Goal: Transaction & Acquisition: Obtain resource

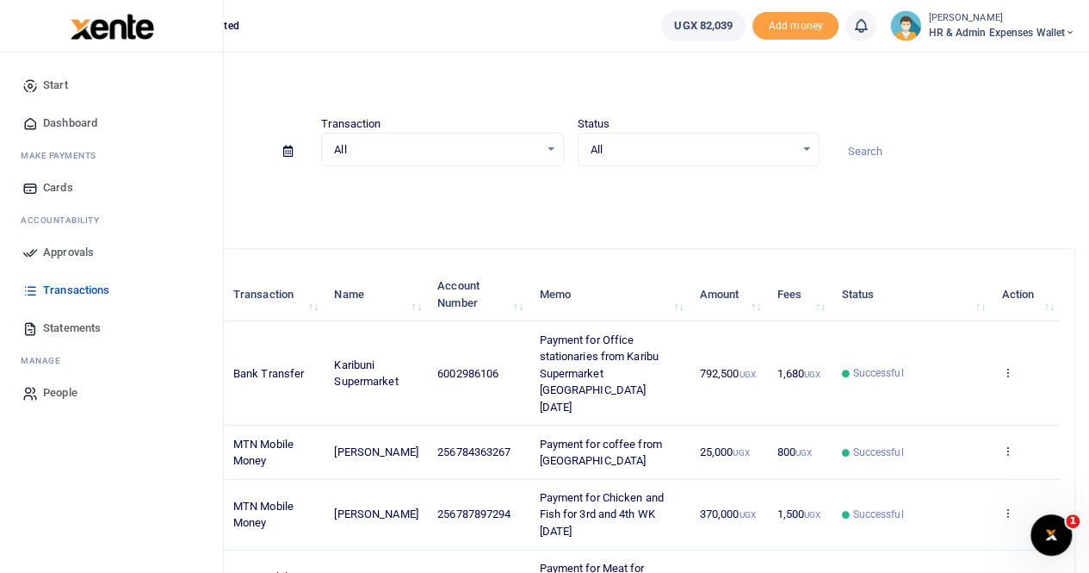
click at [78, 323] on span "Statements" at bounding box center [72, 327] width 58 height 17
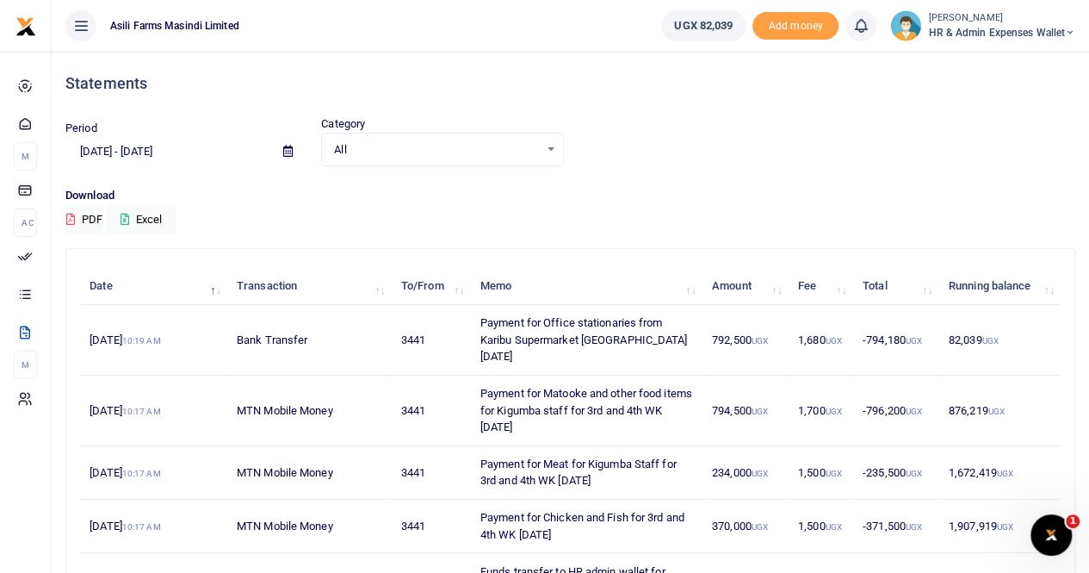
click at [284, 150] on icon at bounding box center [287, 151] width 9 height 11
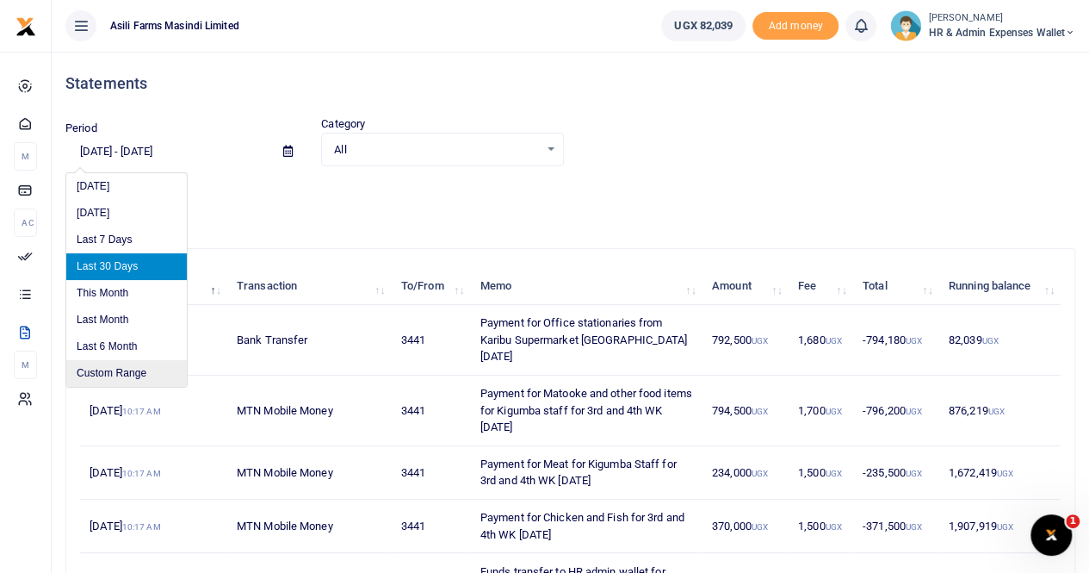
click at [110, 363] on li "Custom Range" at bounding box center [126, 373] width 121 height 27
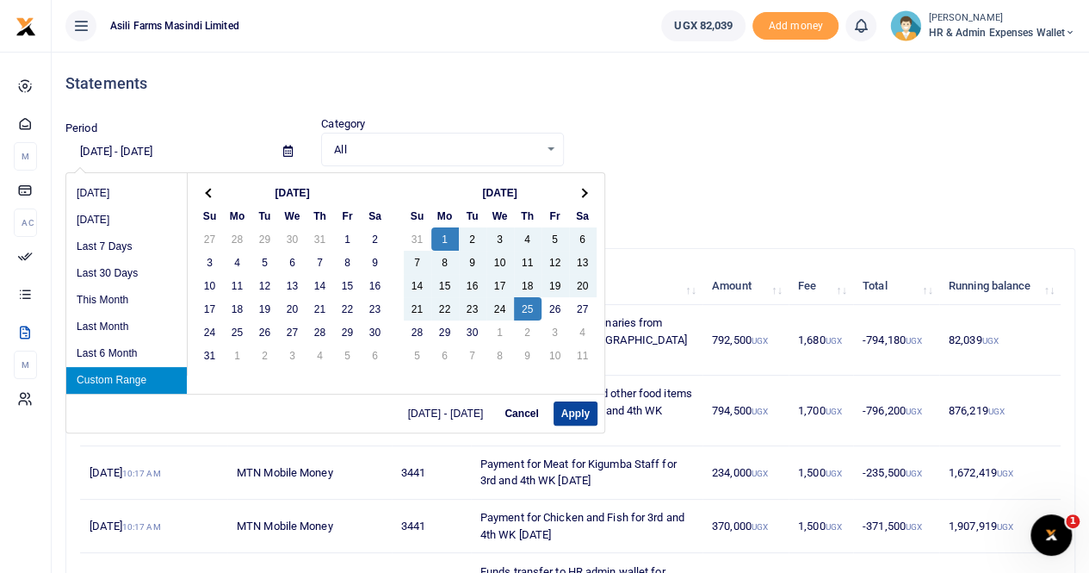
click at [578, 411] on button "Apply" at bounding box center [576, 413] width 44 height 24
type input "09/01/2025 - 09/25/2025"
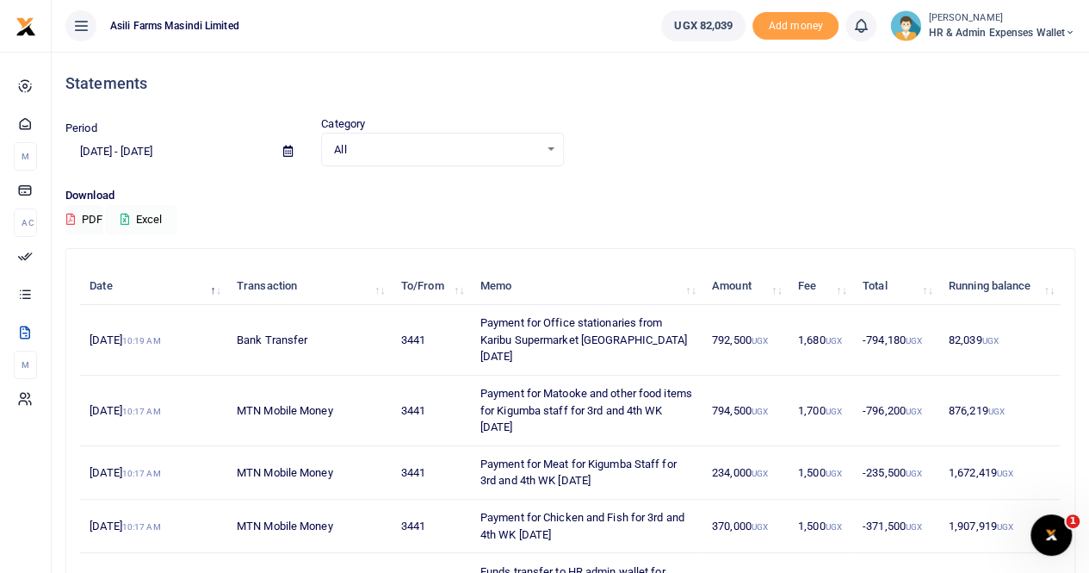
click at [153, 218] on button "Excel" at bounding box center [141, 219] width 71 height 29
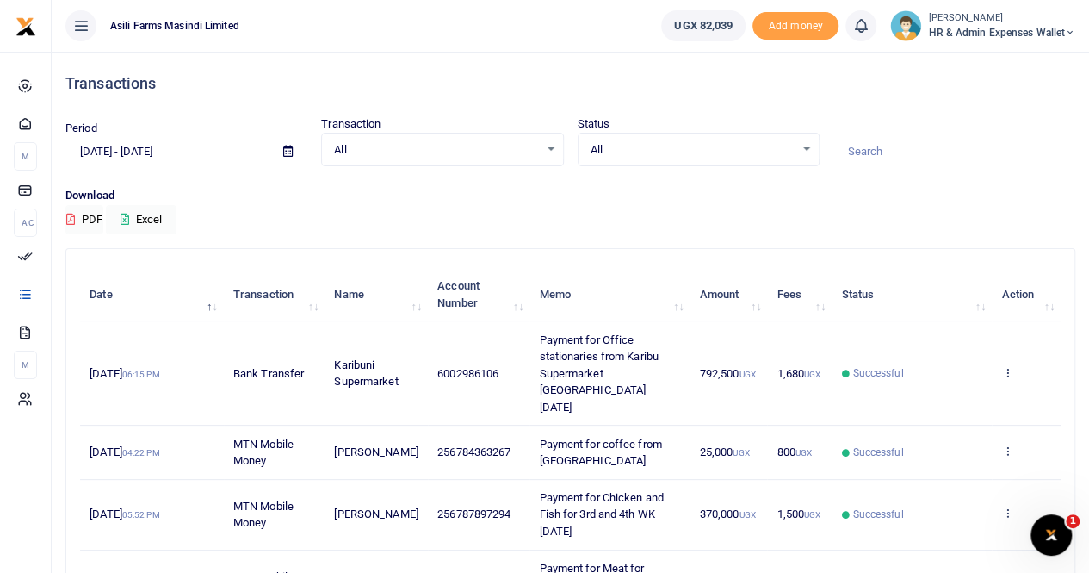
scroll to position [172, 0]
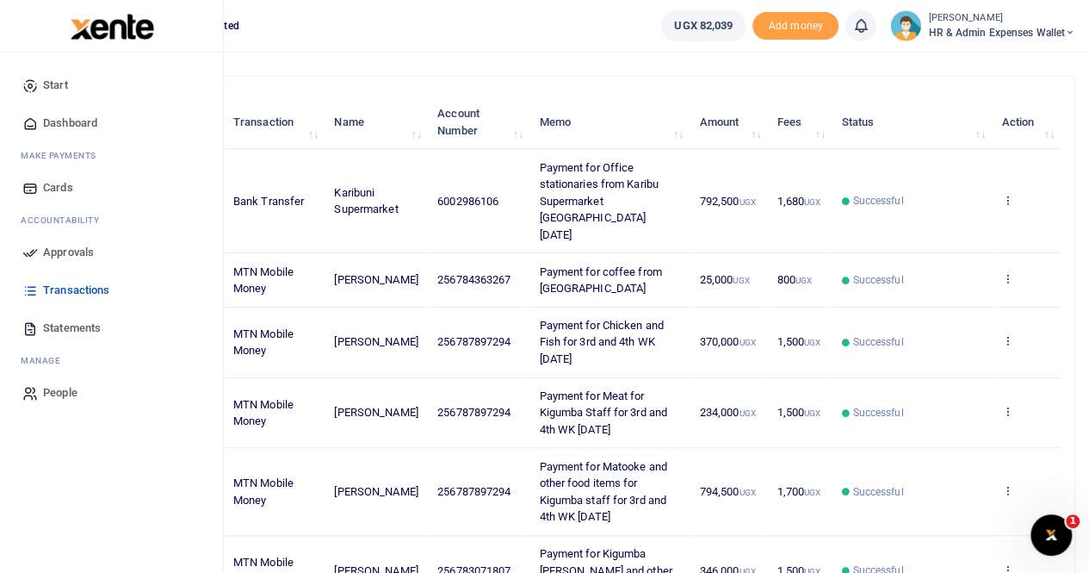
click at [58, 290] on span "Transactions" at bounding box center [76, 290] width 66 height 17
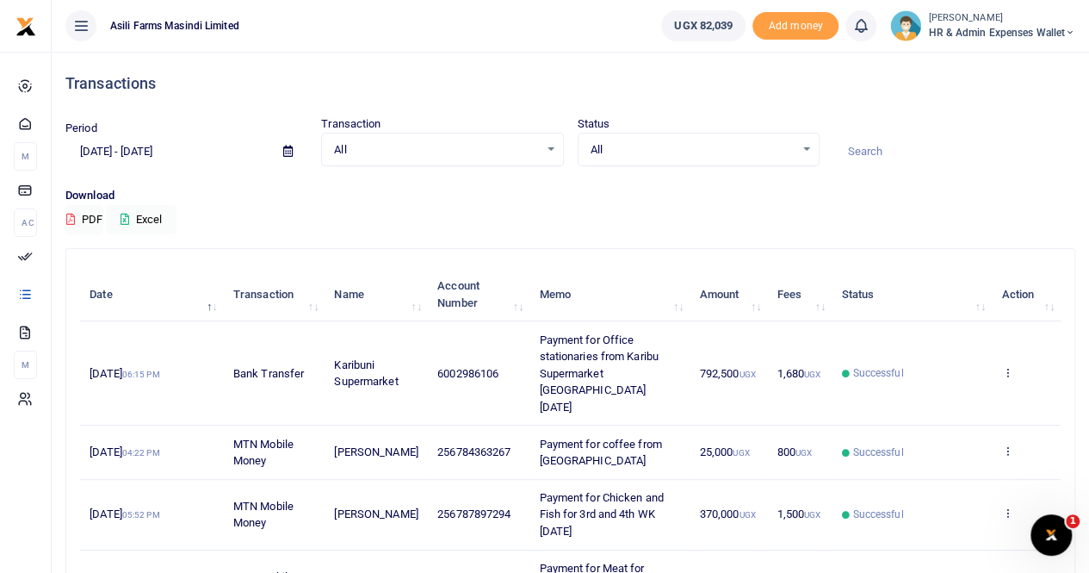
click at [282, 148] on span at bounding box center [288, 151] width 39 height 29
click at [288, 151] on span at bounding box center [288, 151] width 39 height 29
click at [281, 144] on span at bounding box center [288, 151] width 39 height 29
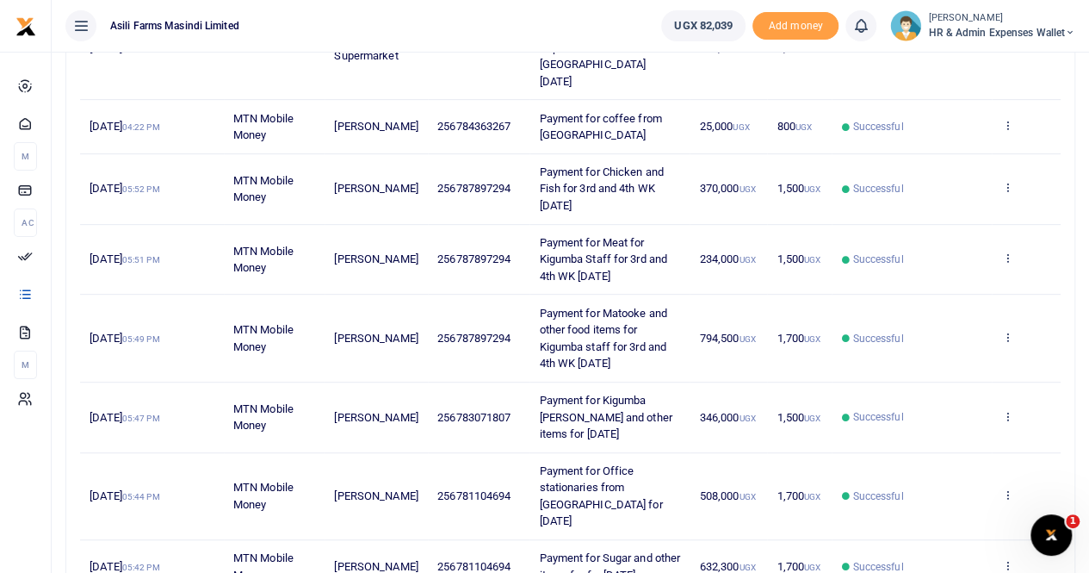
scroll to position [412, 0]
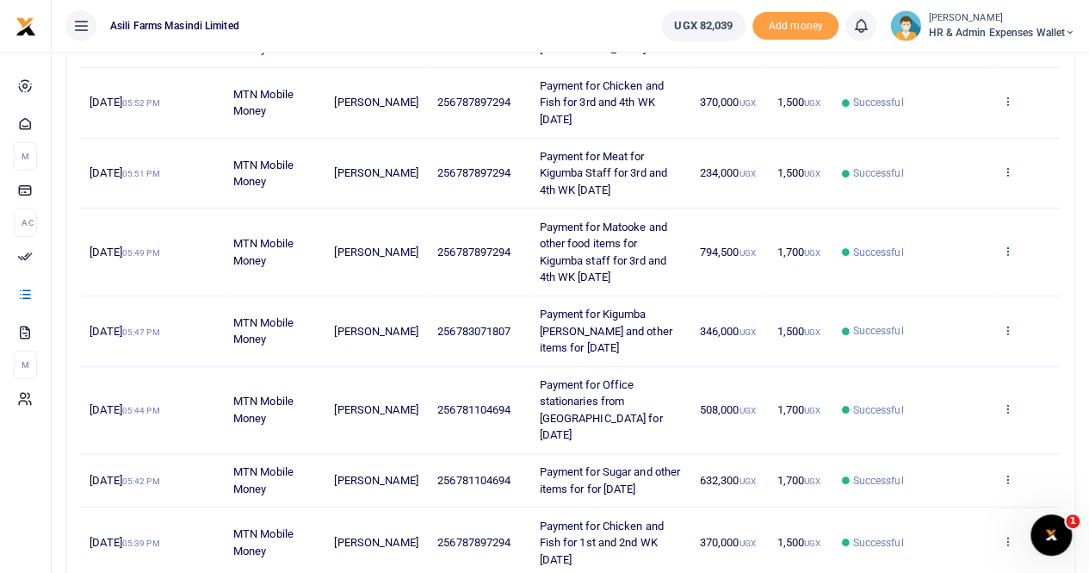
click at [1004, 245] on icon at bounding box center [1007, 251] width 11 height 12
click at [946, 259] on link "View details" at bounding box center [945, 262] width 136 height 24
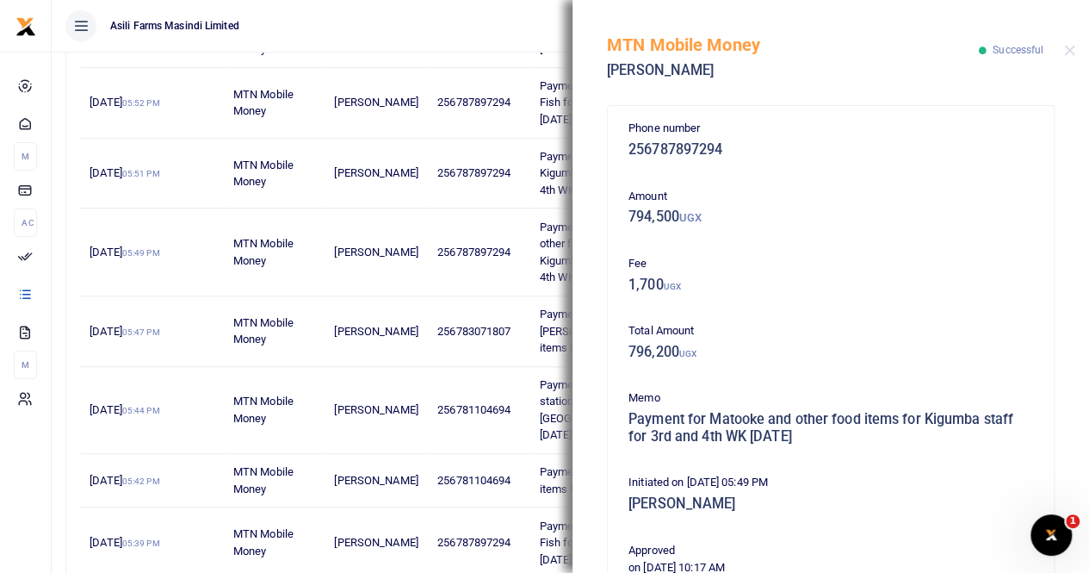
scroll to position [431, 0]
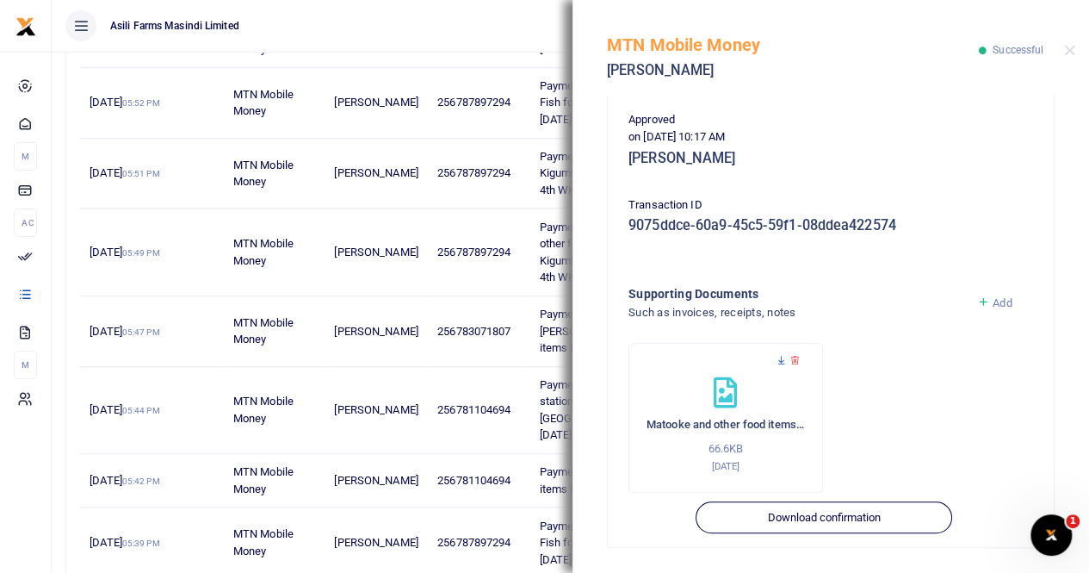
click at [779, 355] on icon at bounding box center [781, 360] width 11 height 11
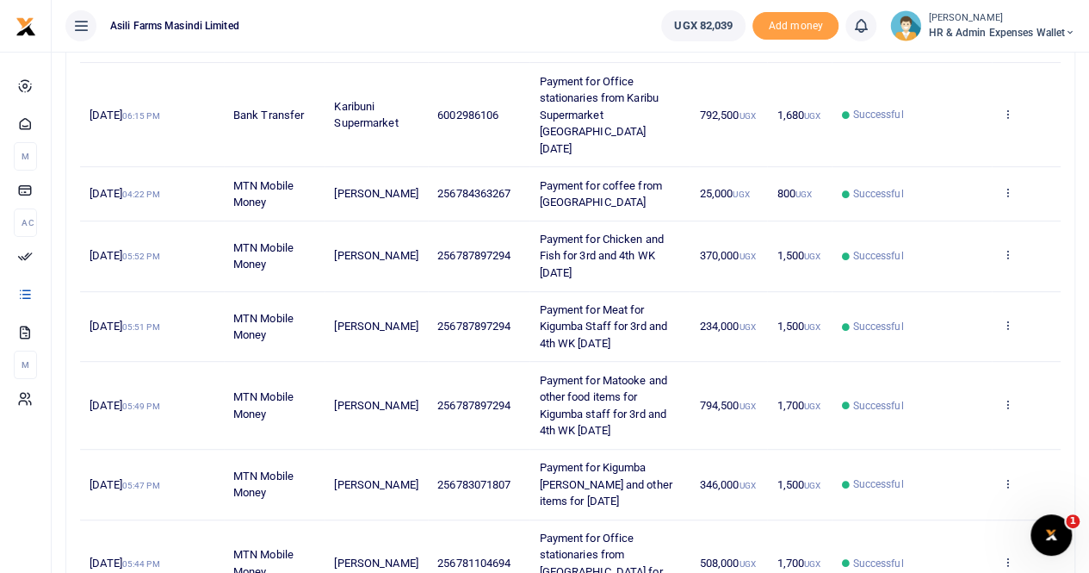
scroll to position [344, 0]
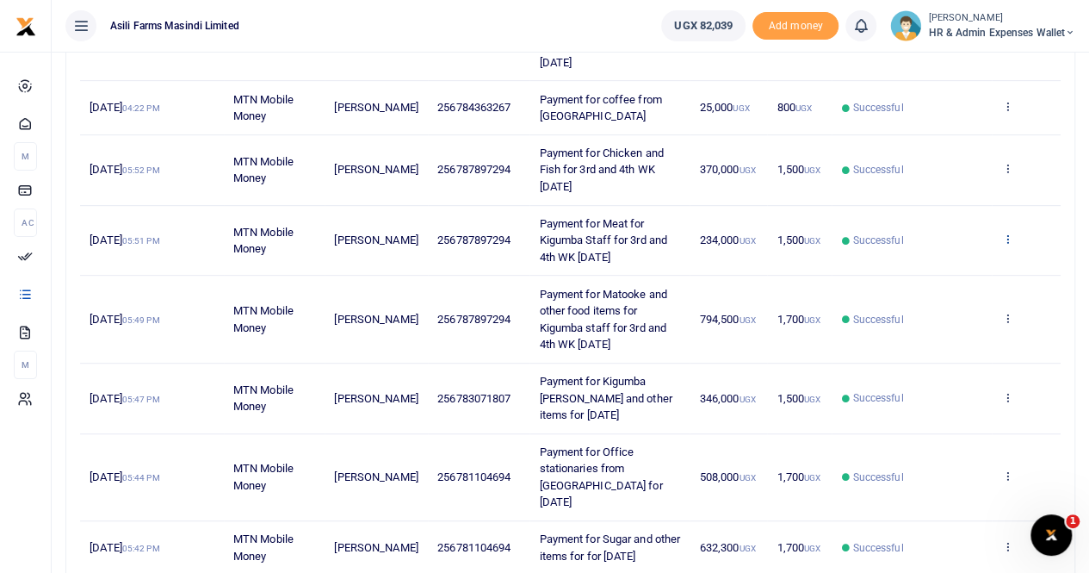
click at [1011, 233] on icon at bounding box center [1007, 239] width 11 height 12
click at [964, 254] on link "View details" at bounding box center [945, 251] width 136 height 24
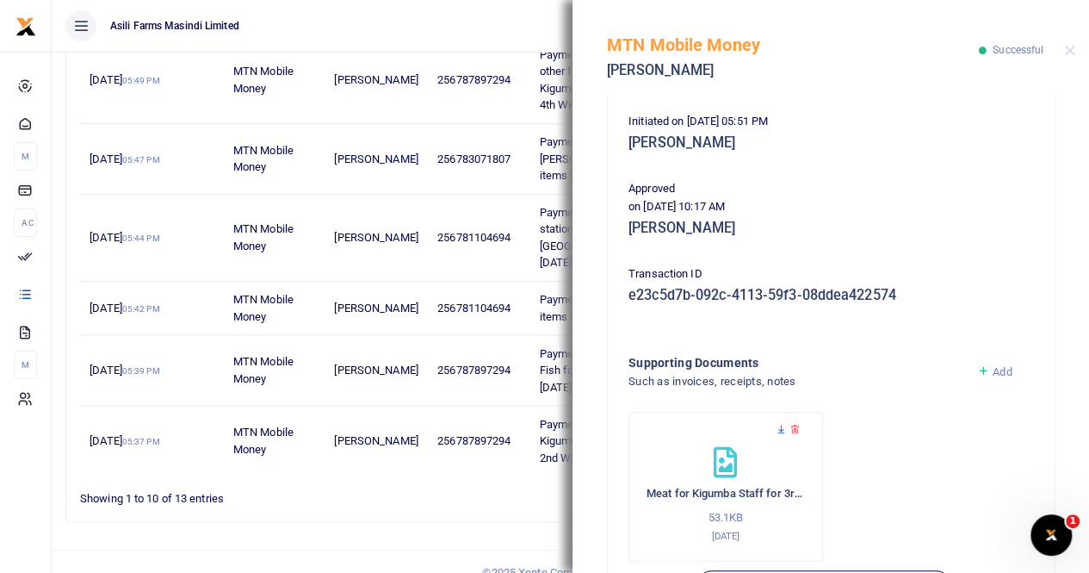
click at [776, 435] on icon at bounding box center [781, 429] width 11 height 11
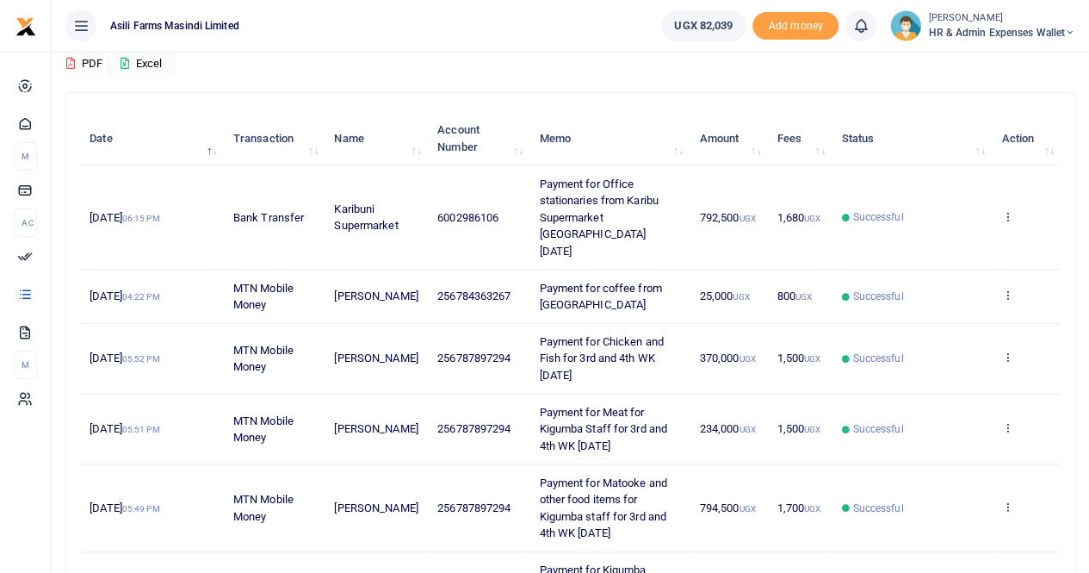
scroll to position [172, 0]
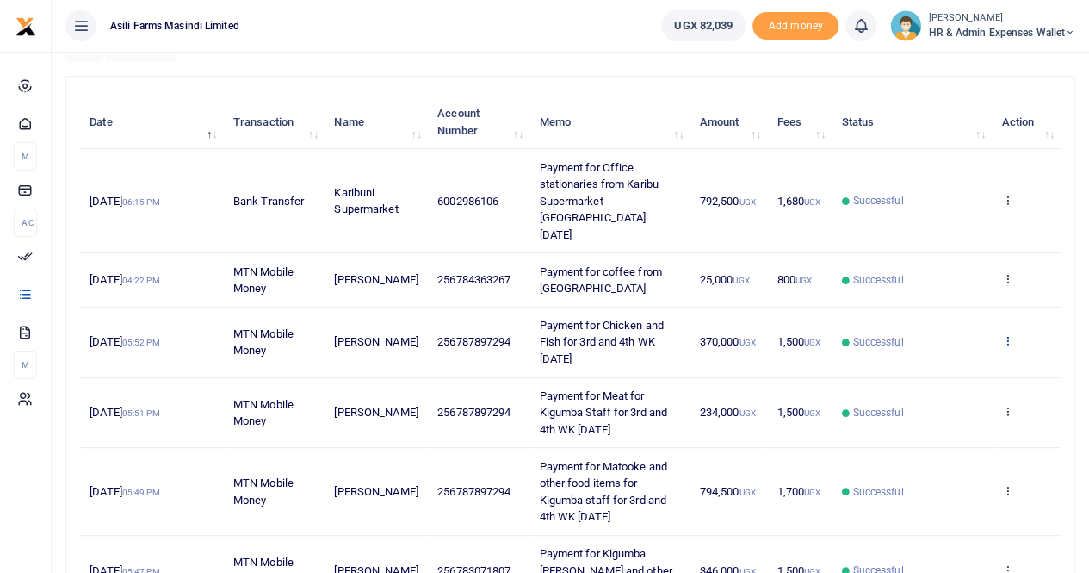
click at [1007, 334] on icon at bounding box center [1007, 340] width 11 height 12
click at [947, 354] on link "View details" at bounding box center [945, 352] width 136 height 24
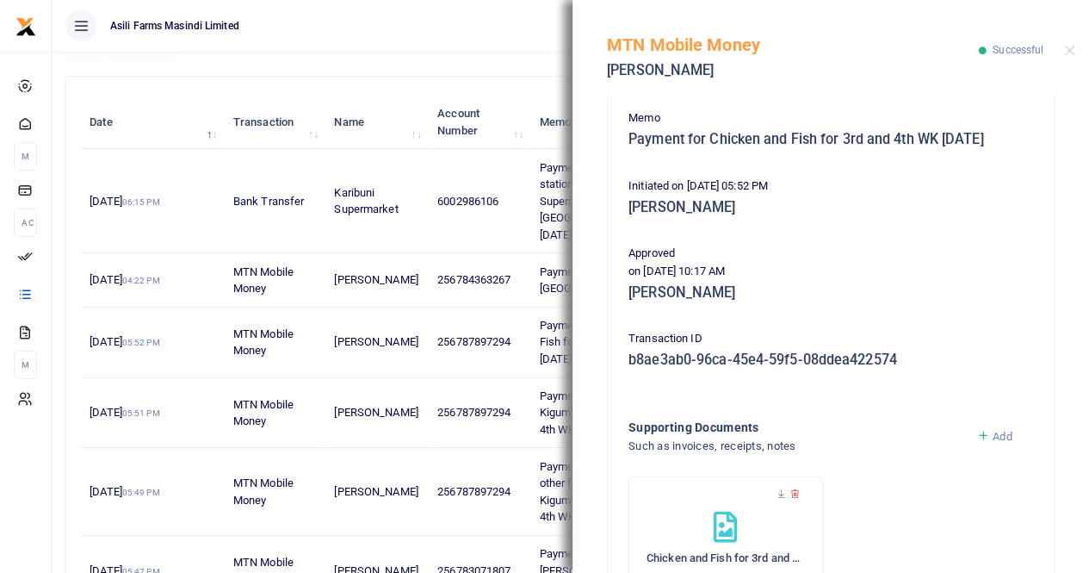
scroll to position [344, 0]
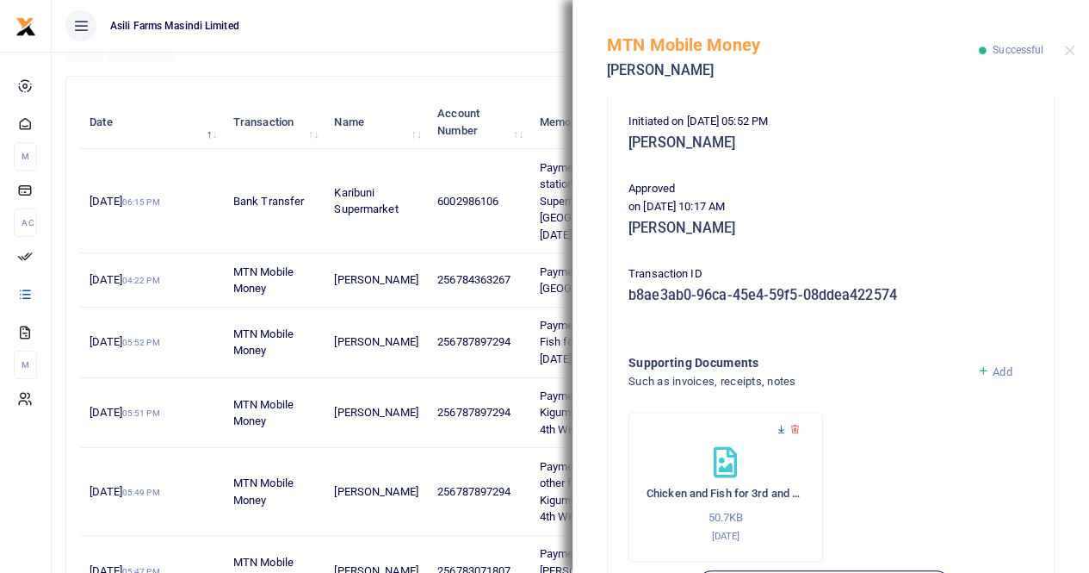
click at [779, 425] on icon at bounding box center [781, 429] width 11 height 11
click at [1066, 47] on button "Close" at bounding box center [1069, 50] width 11 height 11
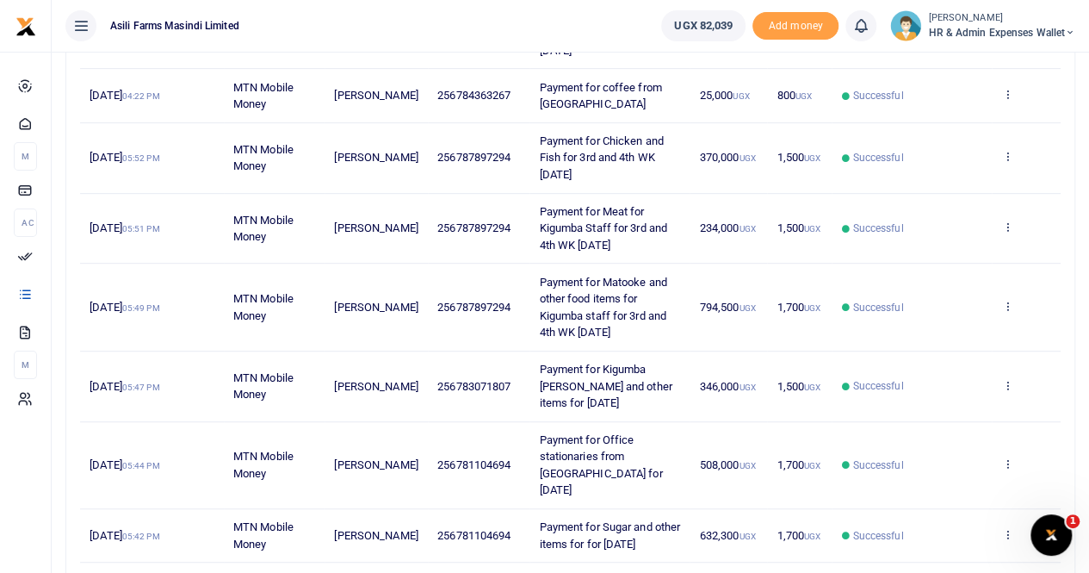
scroll to position [431, 0]
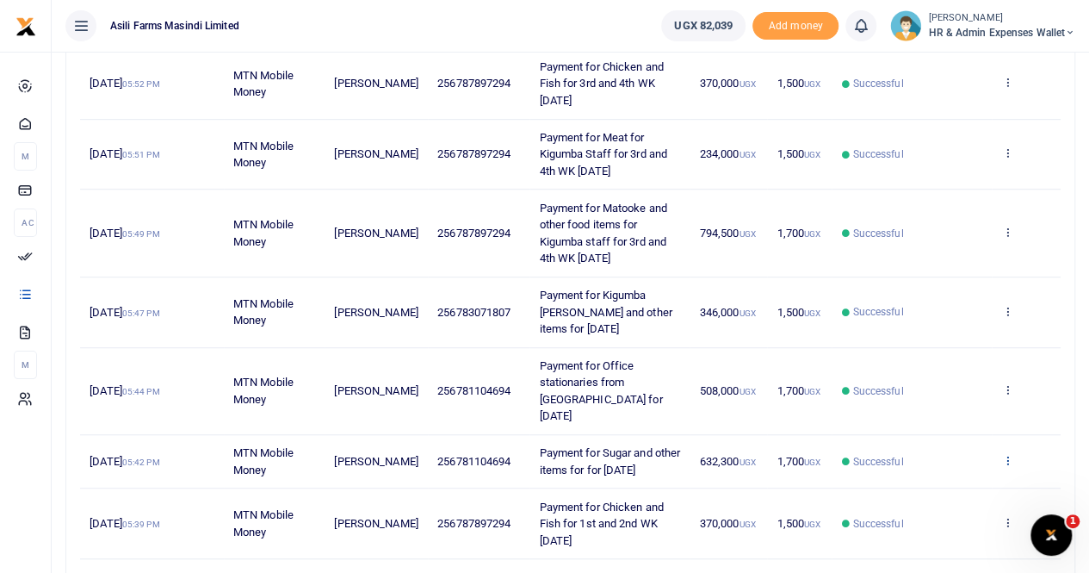
click at [1007, 454] on icon at bounding box center [1007, 460] width 11 height 12
click at [959, 457] on link "View details" at bounding box center [945, 462] width 136 height 24
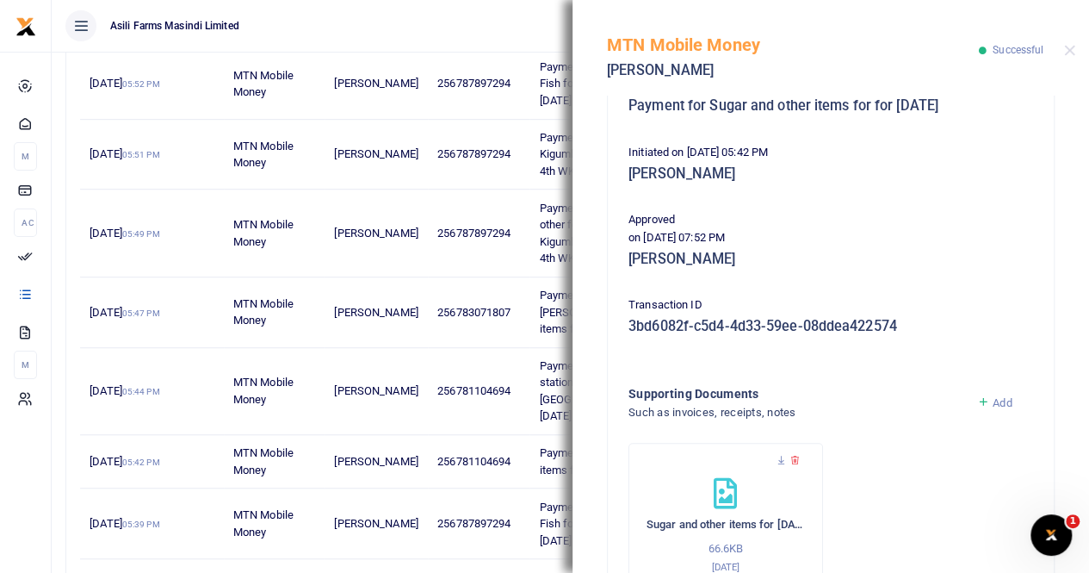
scroll to position [344, 0]
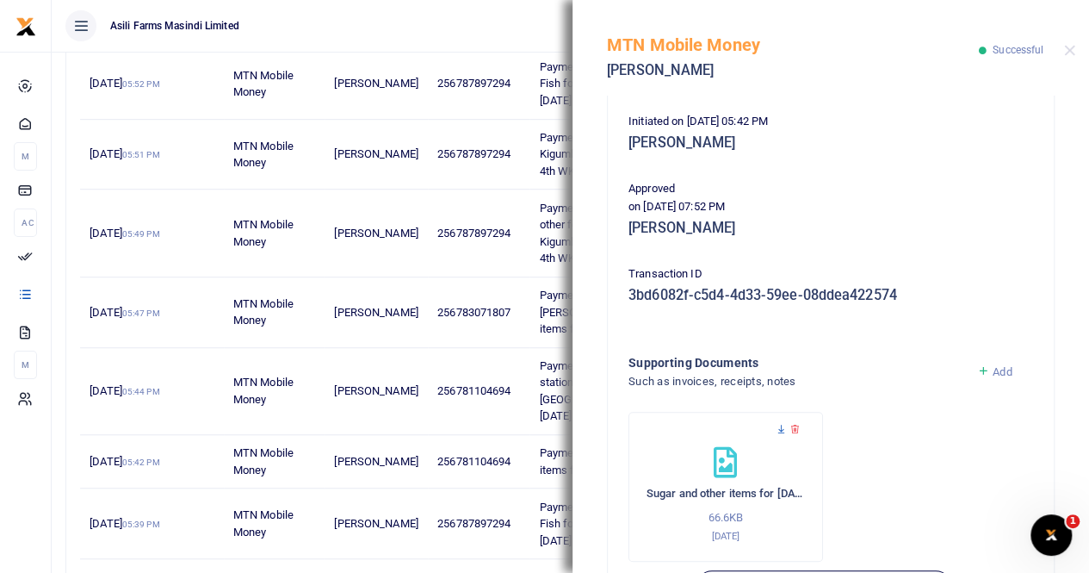
click at [782, 425] on icon at bounding box center [781, 429] width 11 height 11
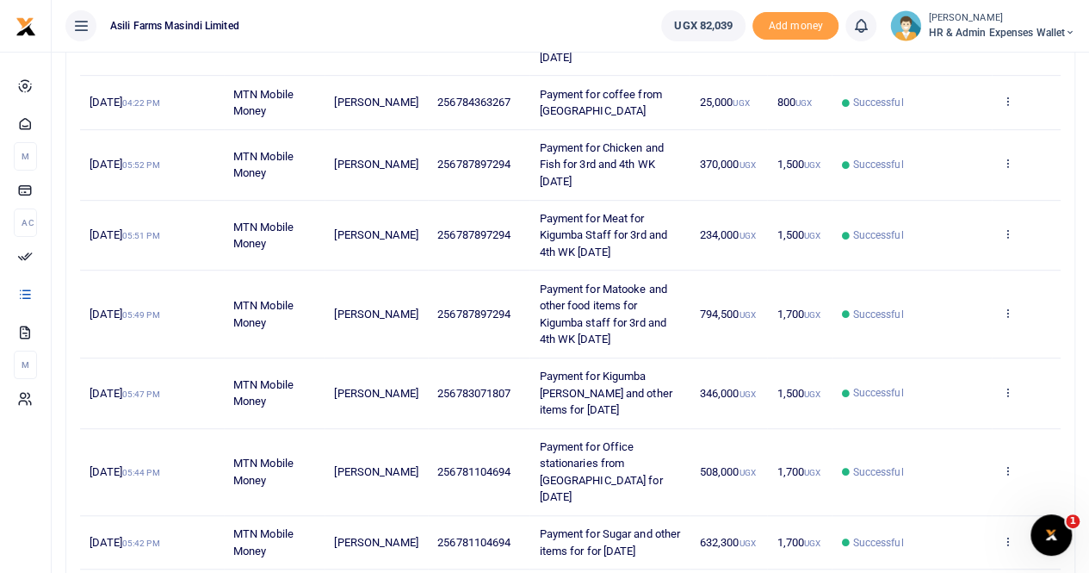
scroll to position [431, 0]
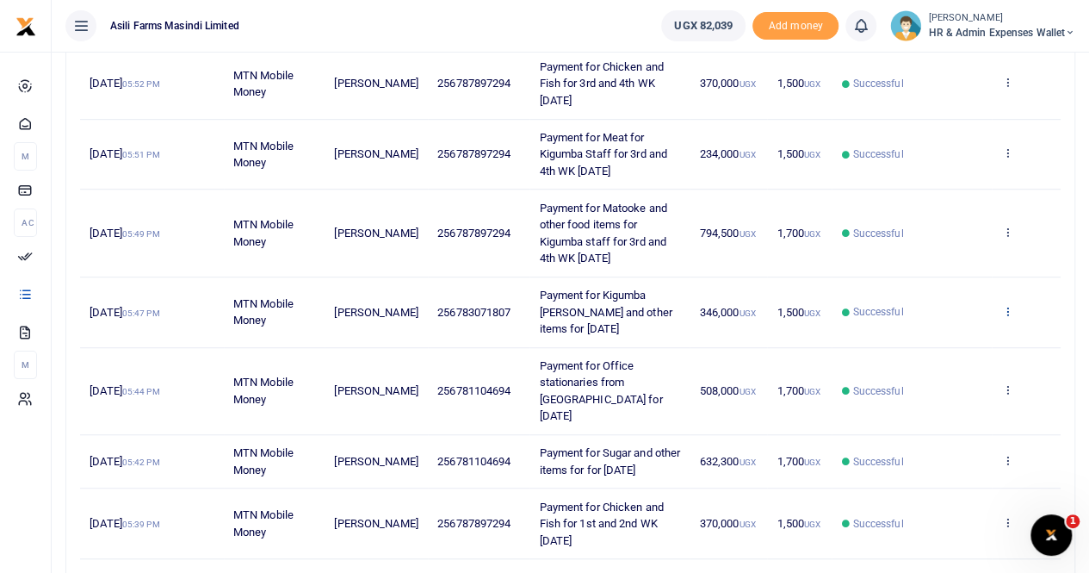
click at [1008, 305] on icon at bounding box center [1007, 311] width 11 height 12
click at [959, 317] on link "View details" at bounding box center [945, 321] width 136 height 24
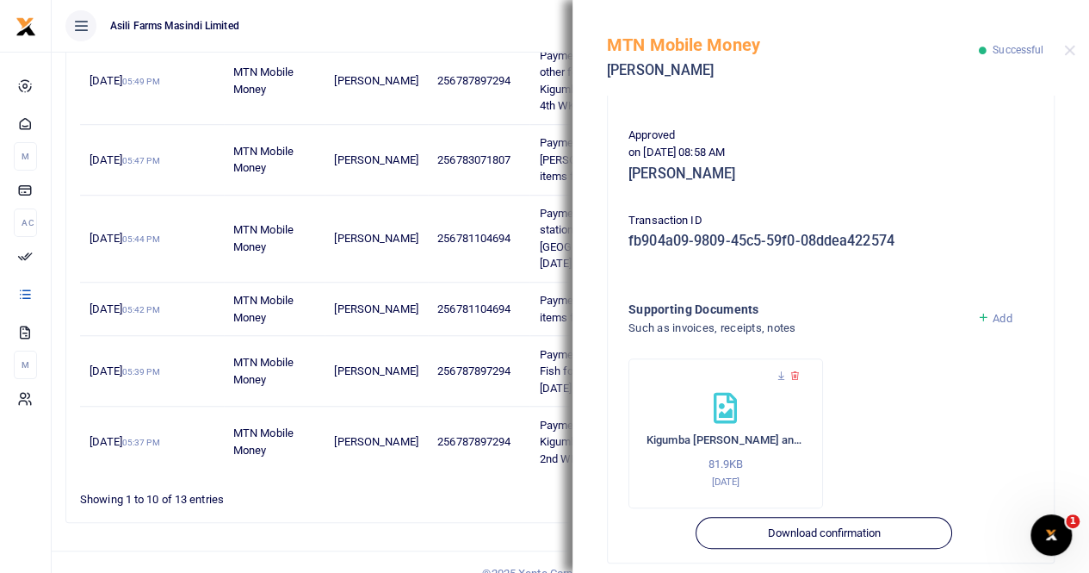
scroll to position [584, 0]
click at [784, 370] on icon at bounding box center [781, 375] width 11 height 11
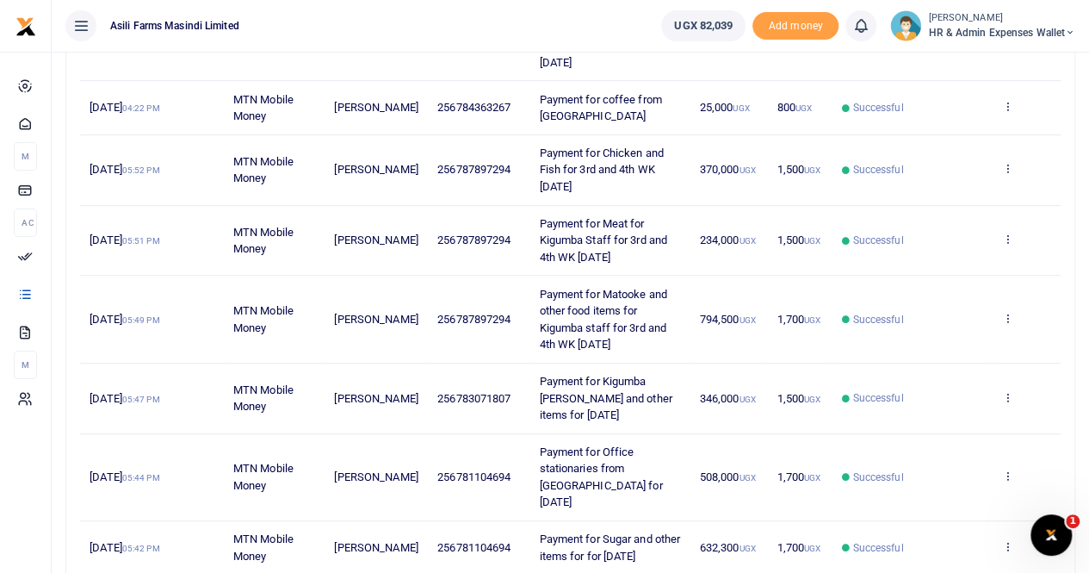
scroll to position [431, 0]
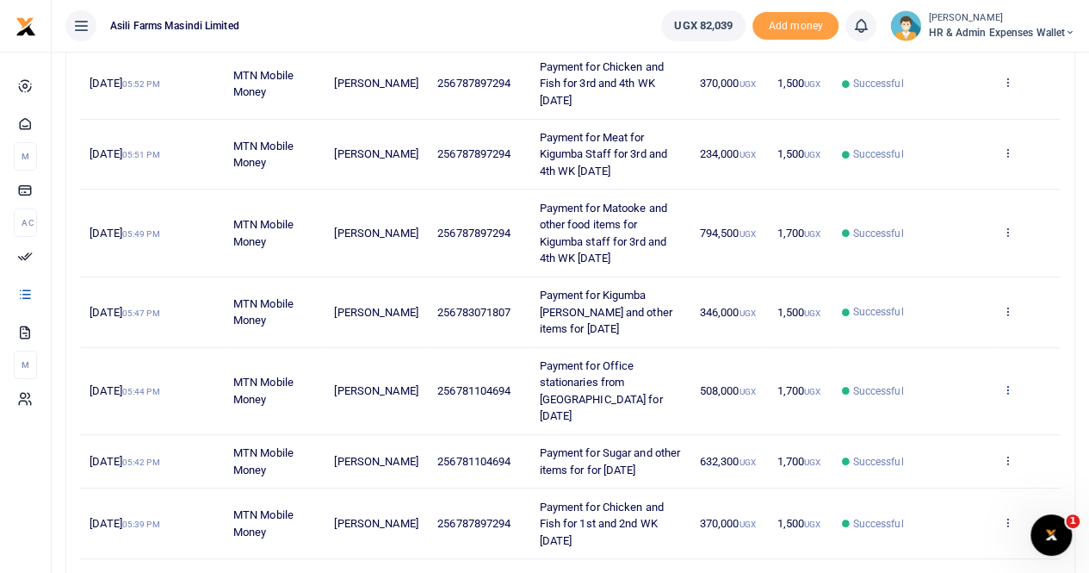
click at [1007, 383] on icon at bounding box center [1007, 389] width 11 height 12
click at [935, 390] on link "View details" at bounding box center [945, 392] width 136 height 24
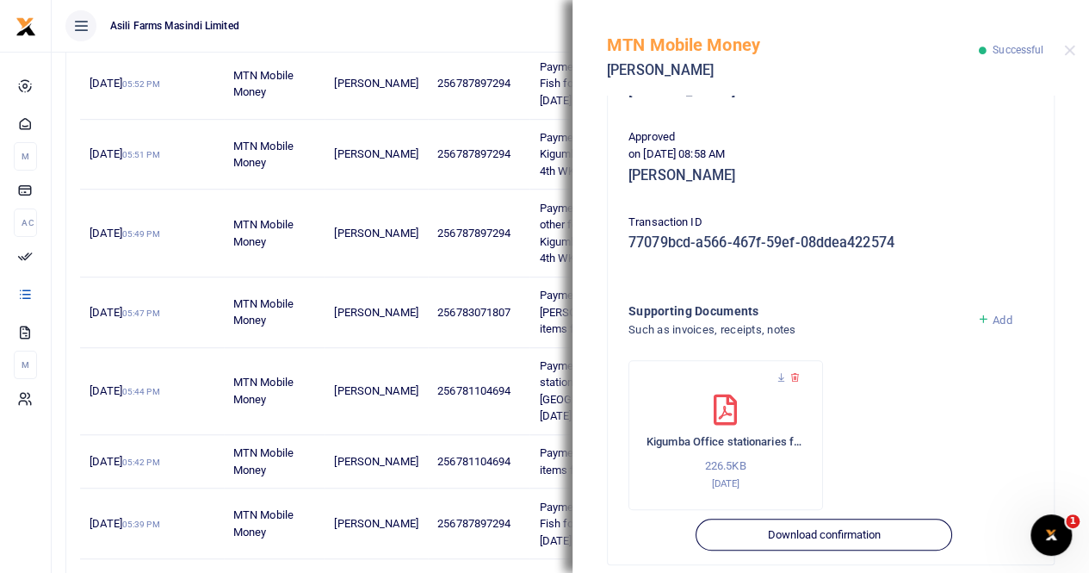
scroll to position [415, 0]
click at [773, 358] on div "Kigumba Office stationaries from Kikubo - Sept 2025 226.5KB 3rd Sep 2025" at bounding box center [726, 433] width 195 height 150
click at [777, 370] on icon at bounding box center [781, 375] width 11 height 11
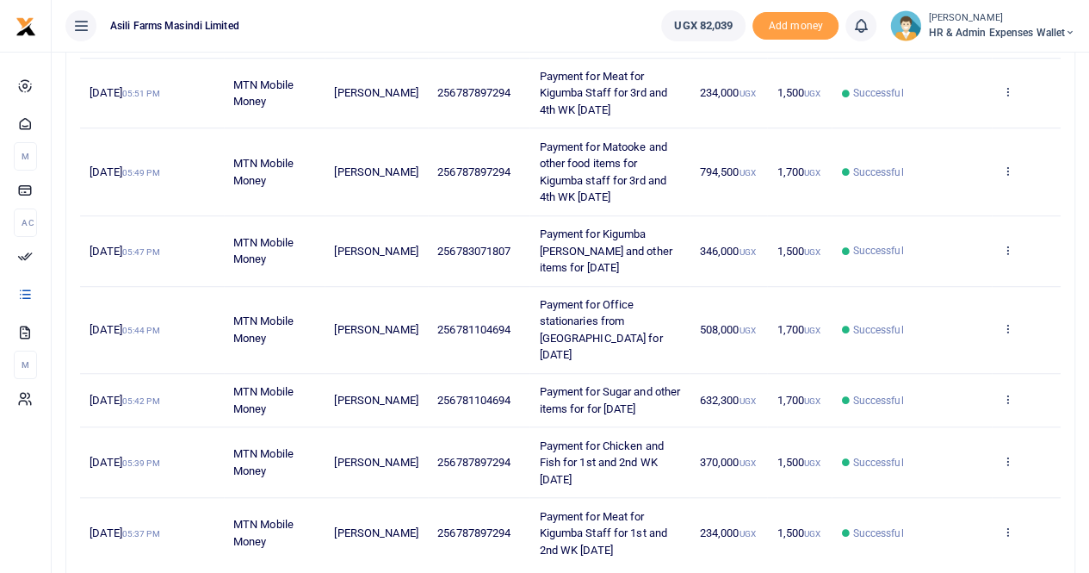
scroll to position [517, 0]
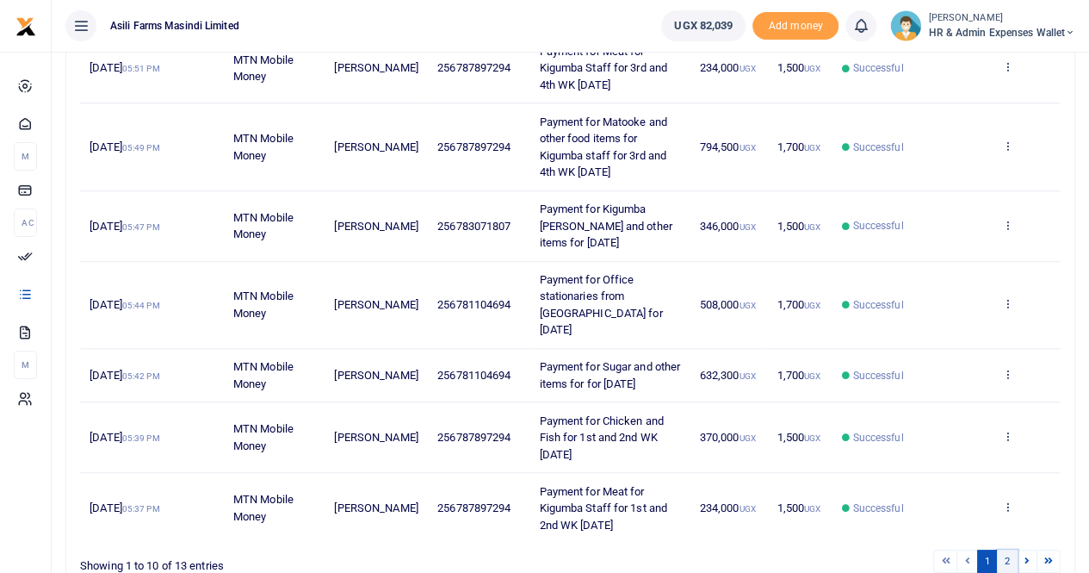
click at [1006, 549] on link "2" at bounding box center [1007, 560] width 21 height 23
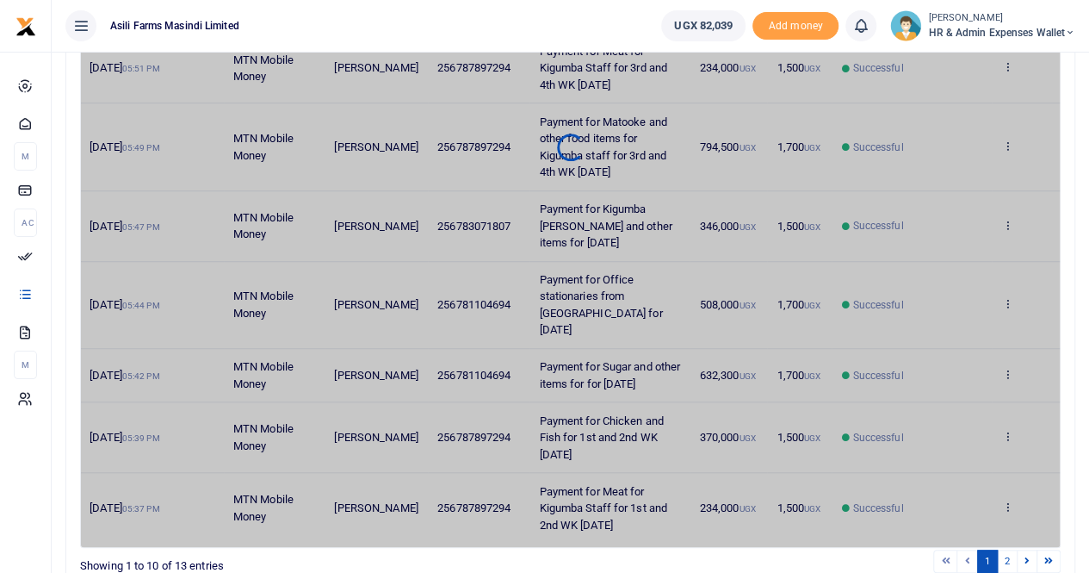
scroll to position [91, 0]
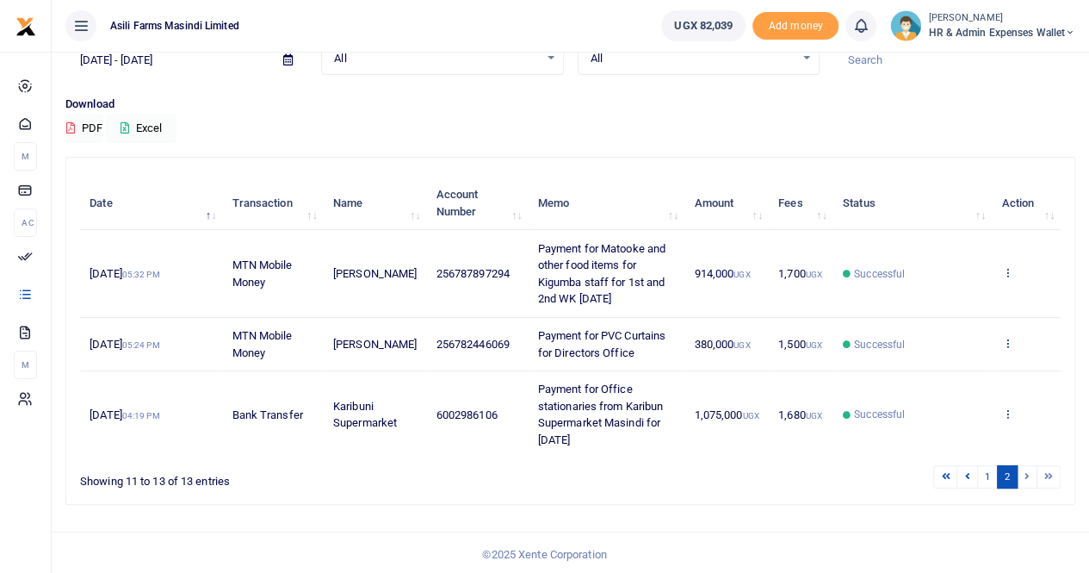
click at [1008, 337] on icon at bounding box center [1007, 343] width 11 height 12
click at [934, 366] on link "View details" at bounding box center [945, 371] width 136 height 24
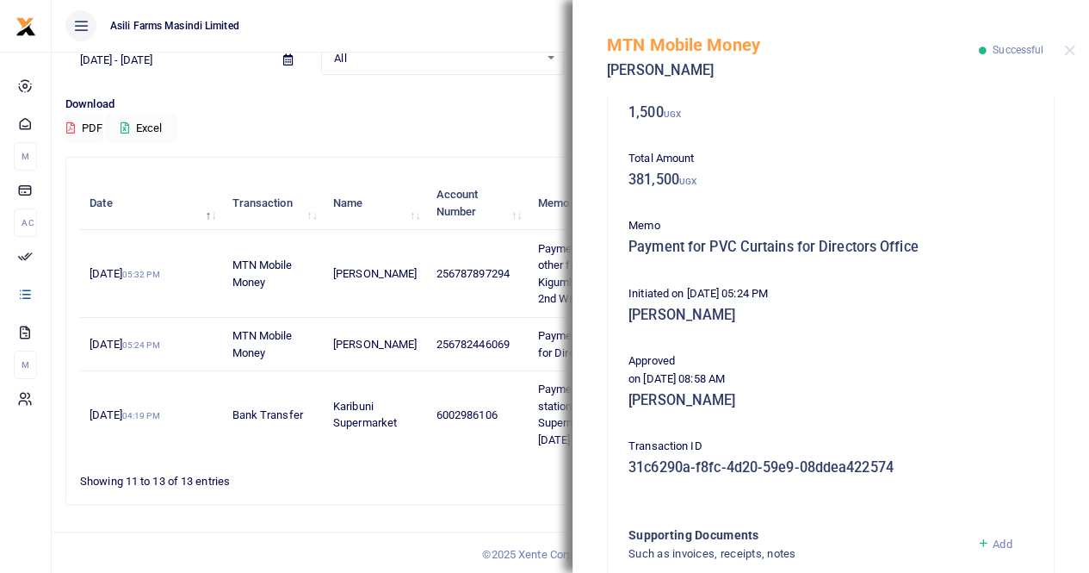
scroll to position [415, 0]
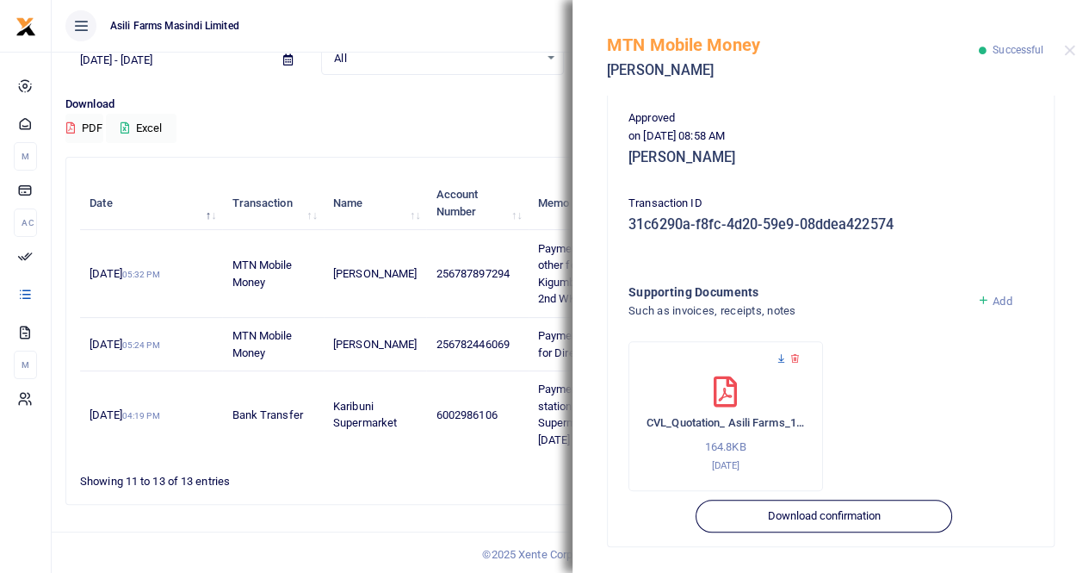
click at [780, 362] on icon at bounding box center [781, 358] width 11 height 11
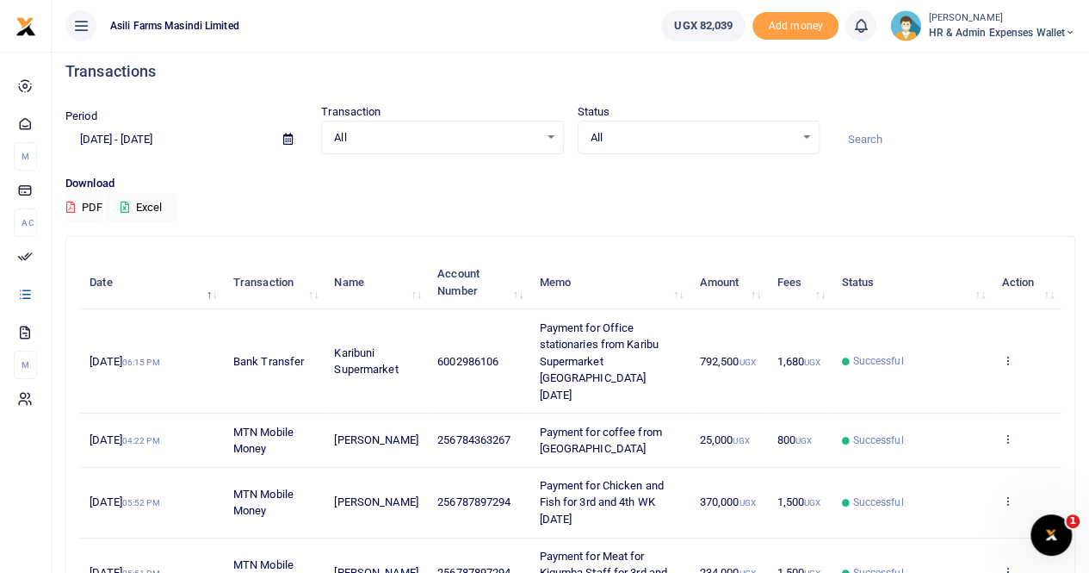
scroll to position [86, 0]
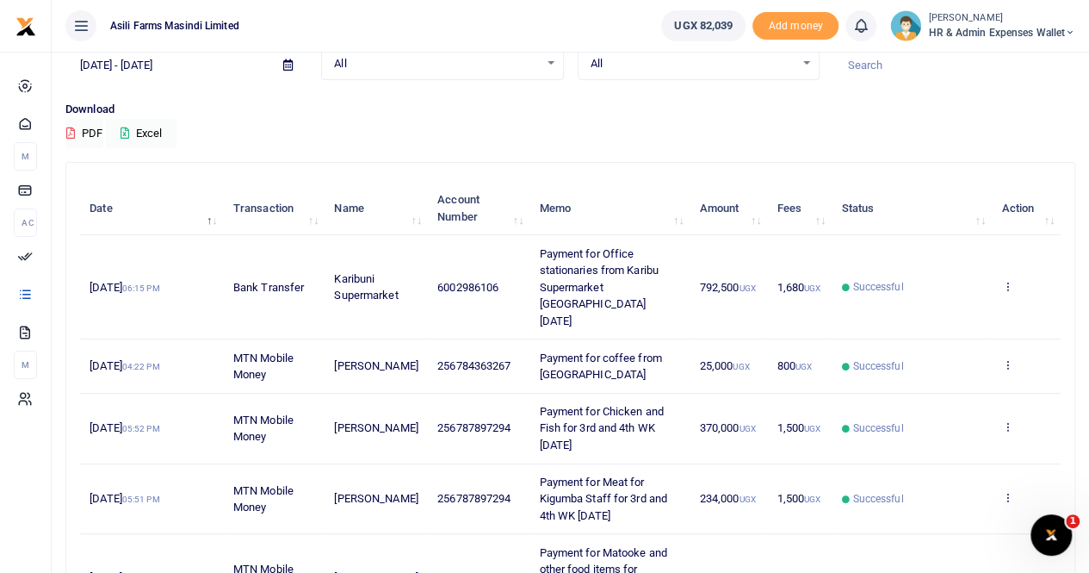
click at [996, 273] on td "View details Send again" at bounding box center [1026, 287] width 69 height 104
click at [1010, 280] on icon at bounding box center [1007, 286] width 11 height 12
click at [965, 316] on div "View details Send again" at bounding box center [945, 326] width 138 height 78
click at [1004, 280] on icon at bounding box center [1007, 286] width 11 height 12
click at [952, 308] on link "View details" at bounding box center [945, 307] width 136 height 24
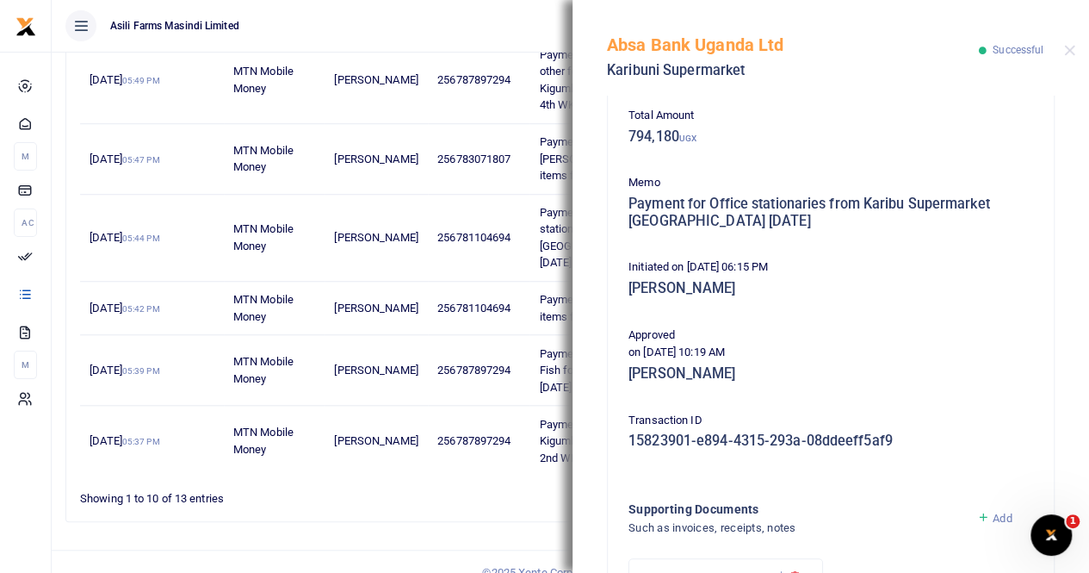
scroll to position [431, 0]
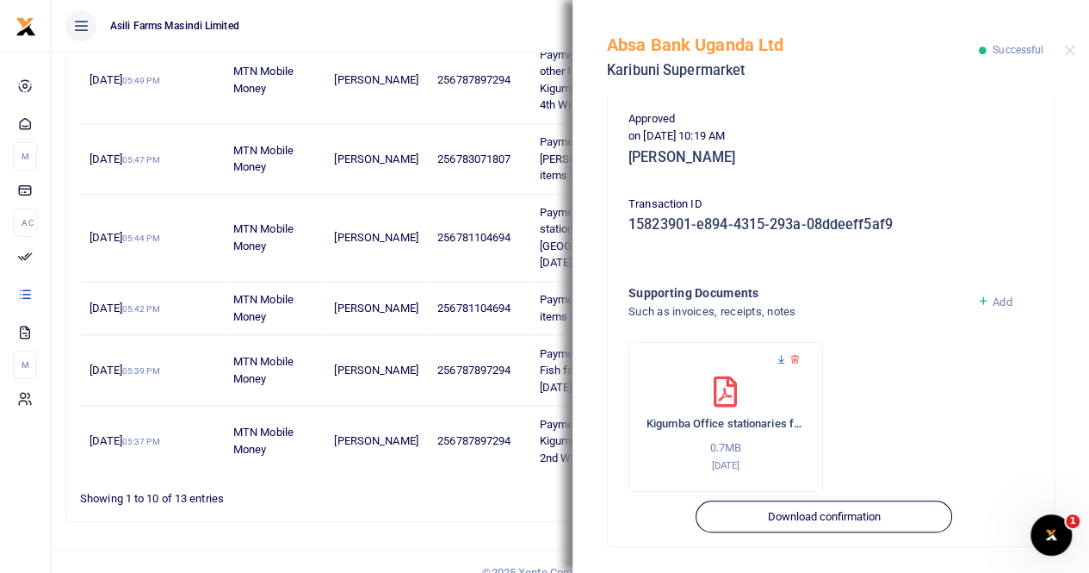
click at [782, 357] on icon at bounding box center [781, 359] width 11 height 11
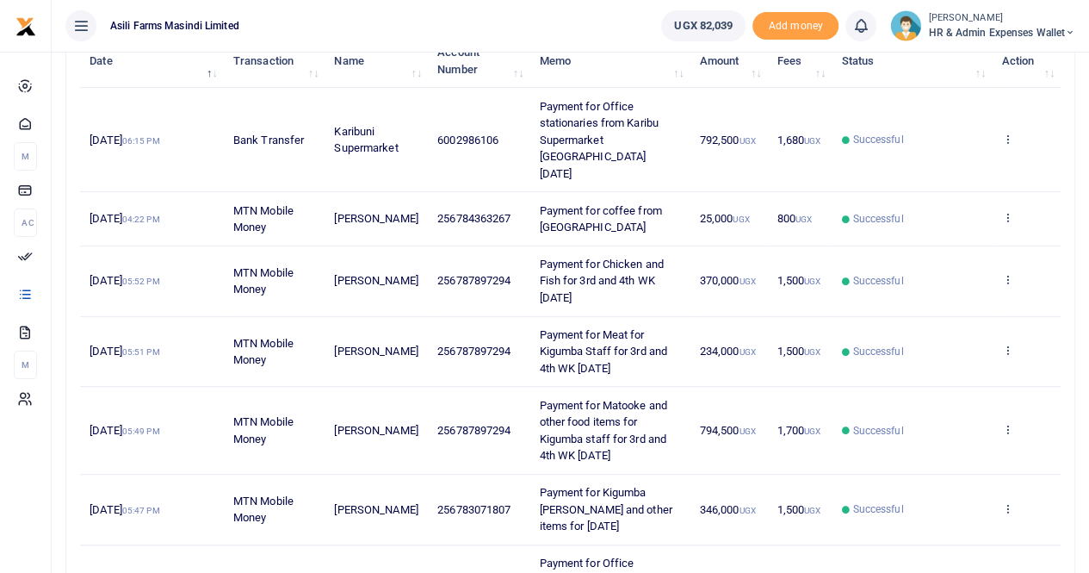
scroll to position [258, 0]
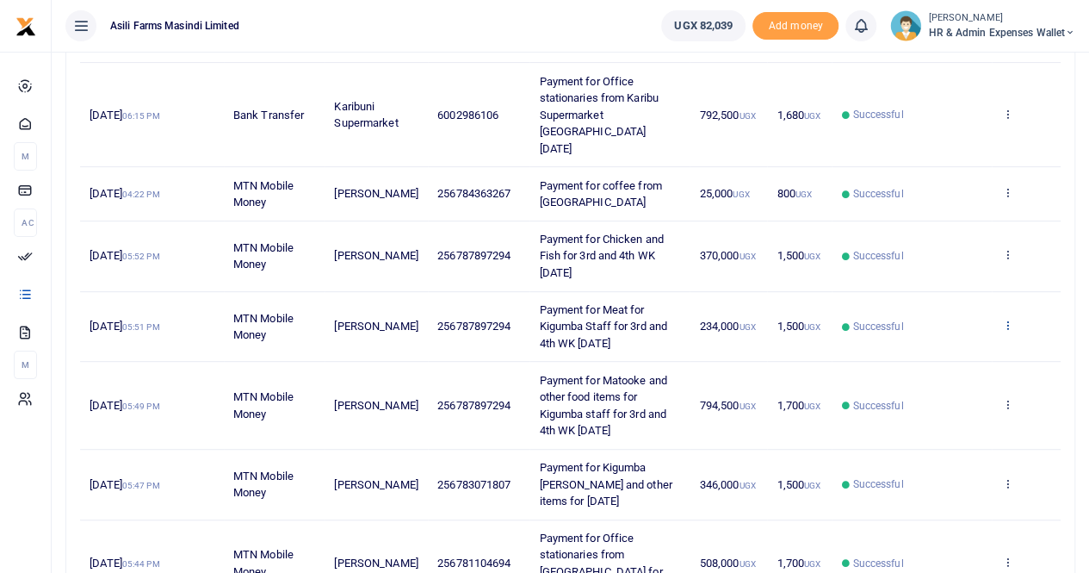
click at [1005, 319] on icon at bounding box center [1007, 325] width 11 height 12
click at [928, 335] on link "View details" at bounding box center [945, 337] width 136 height 24
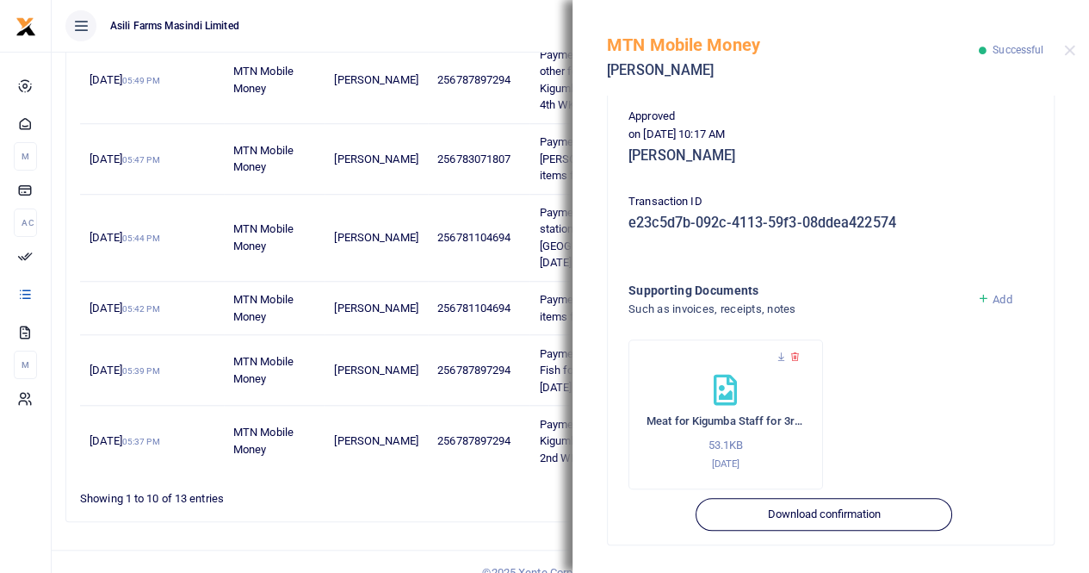
scroll to position [431, 0]
click at [778, 361] on icon at bounding box center [781, 356] width 11 height 11
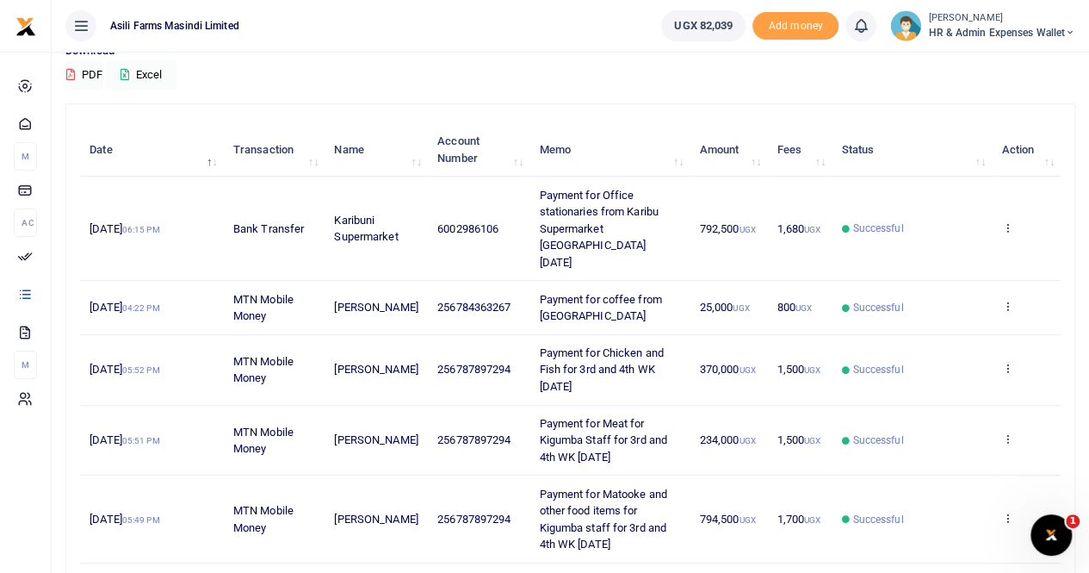
scroll to position [172, 0]
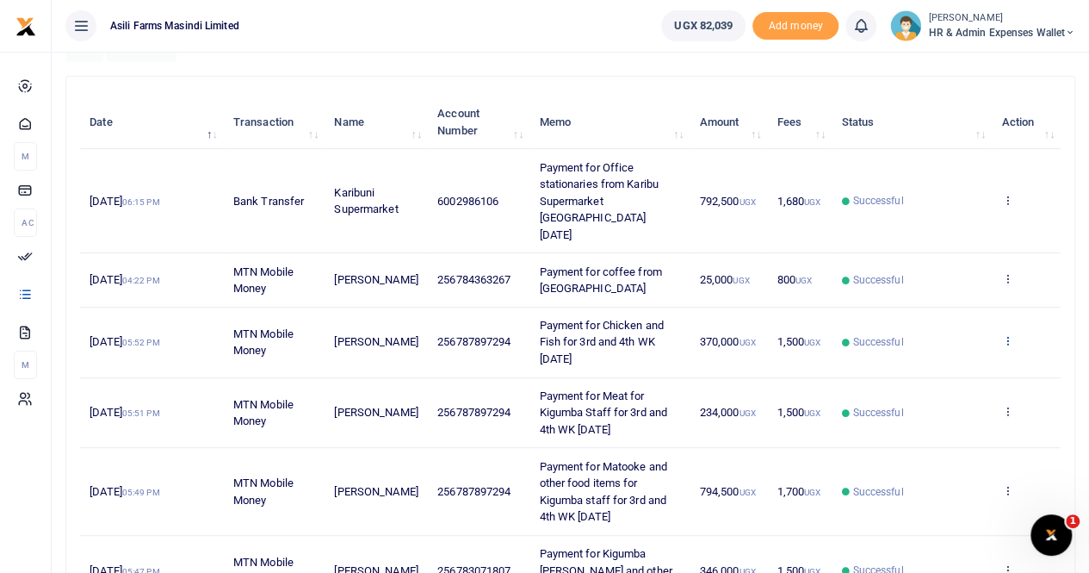
click at [1006, 334] on icon at bounding box center [1007, 340] width 11 height 12
click at [969, 344] on link "View details" at bounding box center [945, 352] width 136 height 24
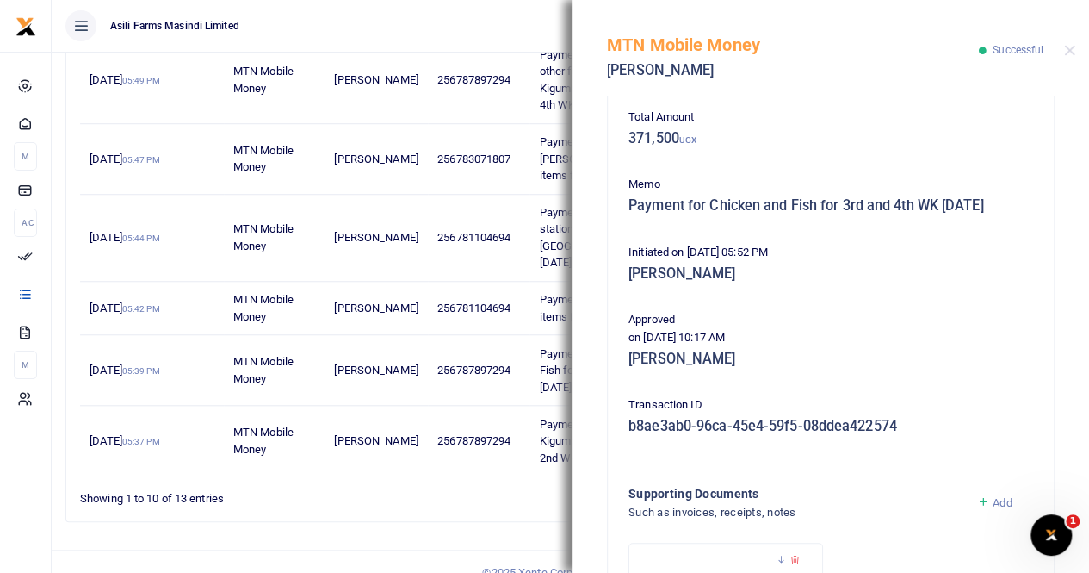
scroll to position [415, 0]
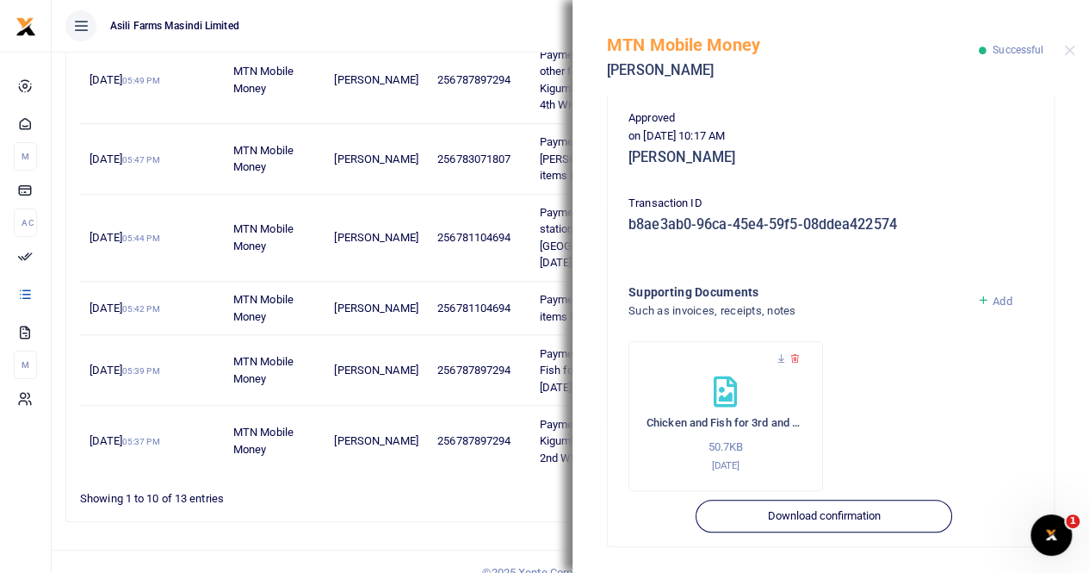
click at [774, 359] on div at bounding box center [726, 367] width 158 height 17
click at [777, 363] on icon at bounding box center [781, 358] width 11 height 11
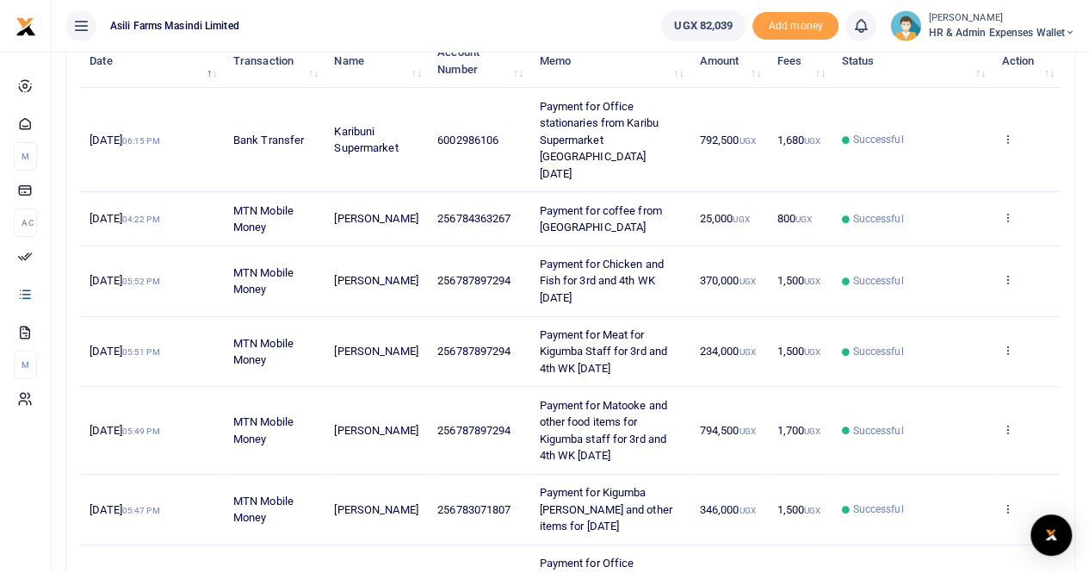
scroll to position [258, 0]
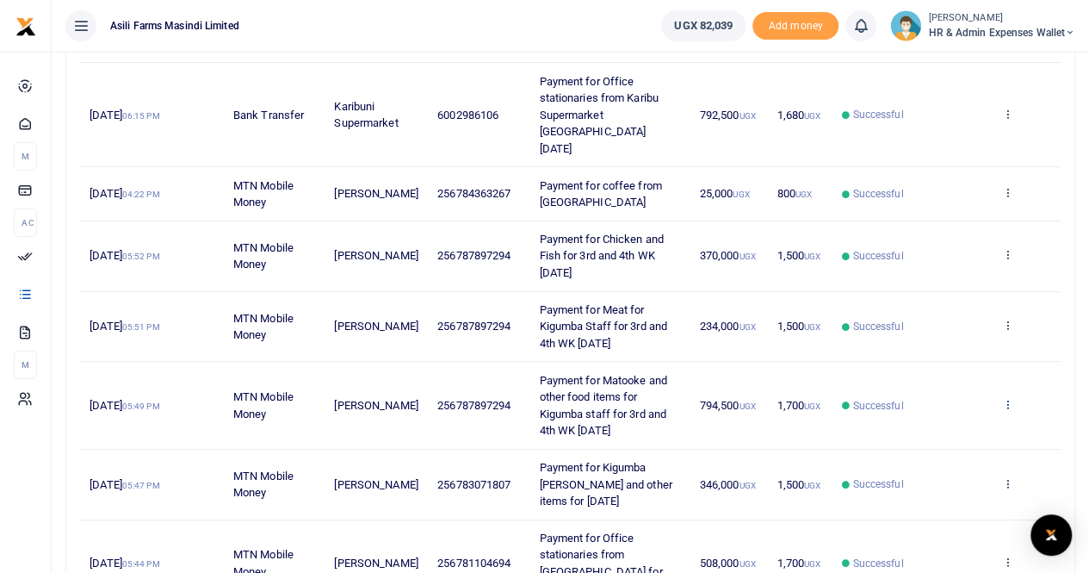
click at [1008, 398] on icon at bounding box center [1007, 404] width 11 height 12
click at [965, 407] on link "View details" at bounding box center [945, 415] width 136 height 24
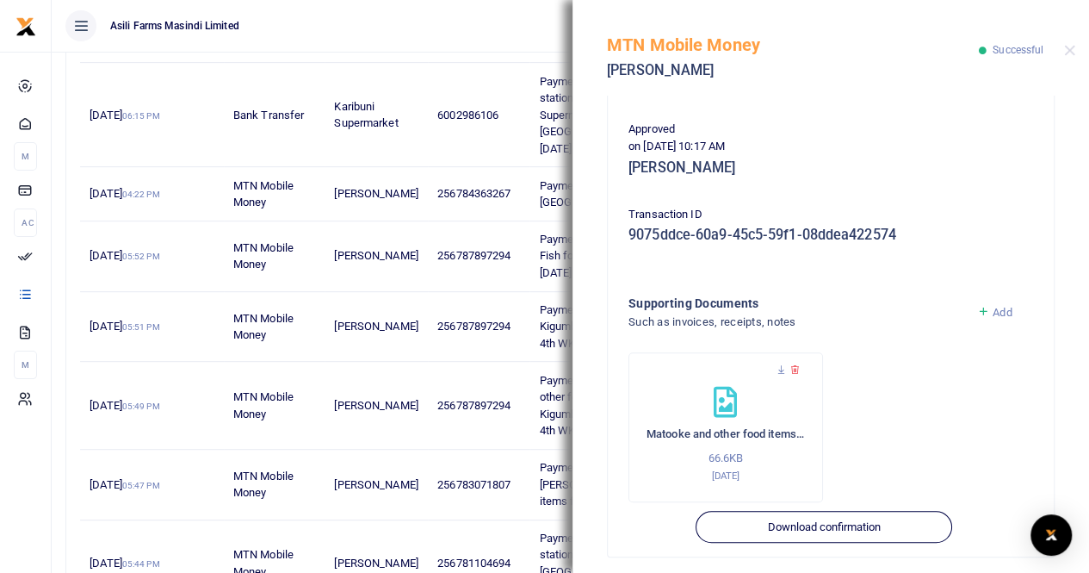
scroll to position [431, 0]
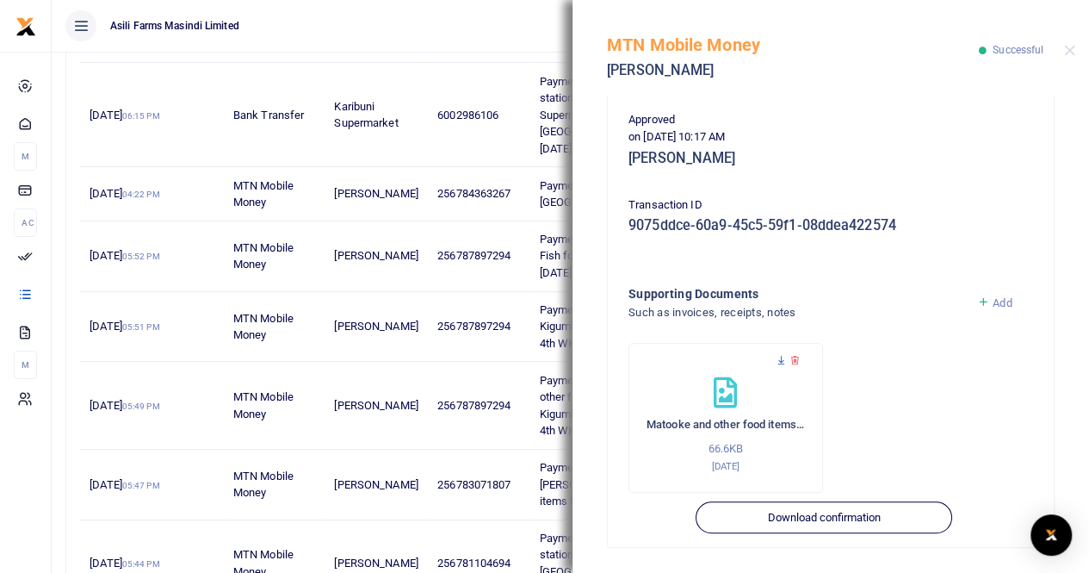
click at [777, 358] on icon at bounding box center [781, 360] width 11 height 11
